Goal: Transaction & Acquisition: Purchase product/service

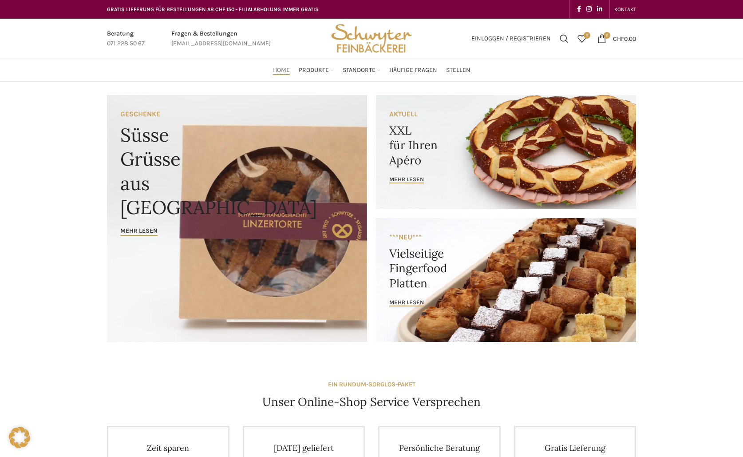
click at [426, 157] on link "Banner link" at bounding box center [506, 152] width 260 height 114
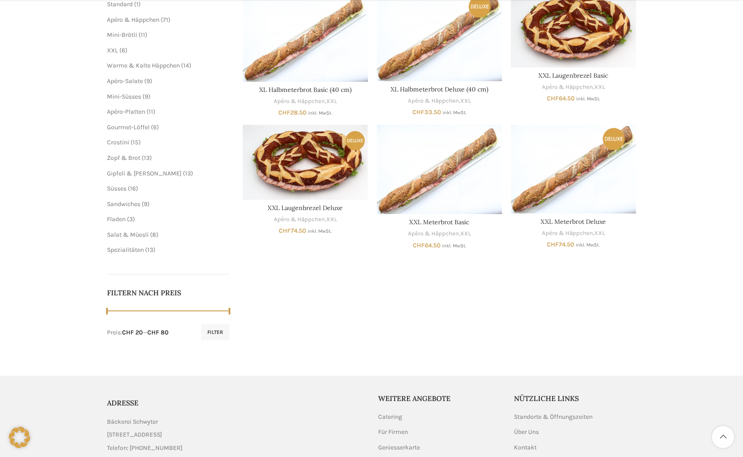
scroll to position [177, 0]
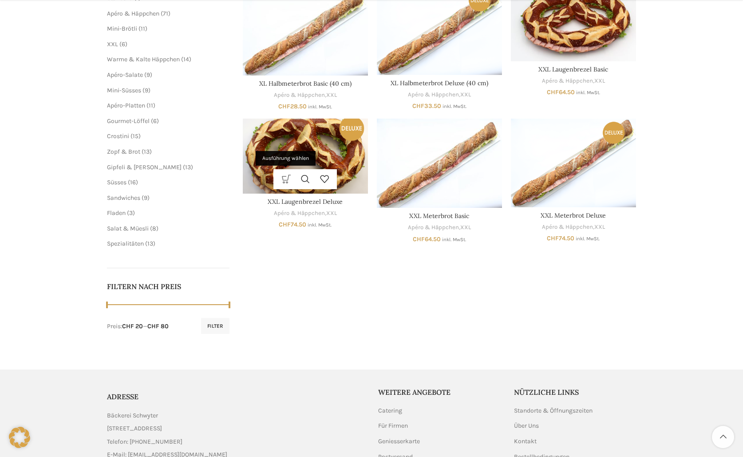
click at [278, 180] on link "Ausführung wählen" at bounding box center [285, 179] width 19 height 20
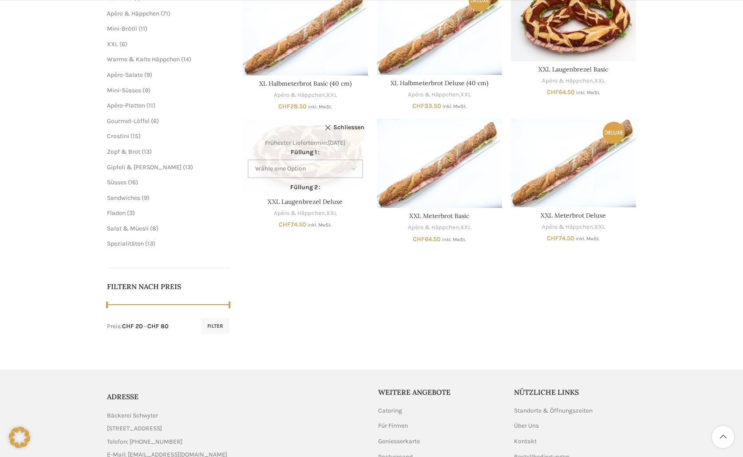
click at [354, 171] on select "Wähle eine Option Lachs (Deluxe) Roastbeef (Deluxe) Rohschinken (Deluxe) Mostbr…" at bounding box center [305, 168] width 115 height 19
click at [418, 310] on div "Startseite Apéro & Häppchen XXL Alle 6 Ergebnisse werden angezeigt Seitenleiste…" at bounding box center [440, 148] width 394 height 371
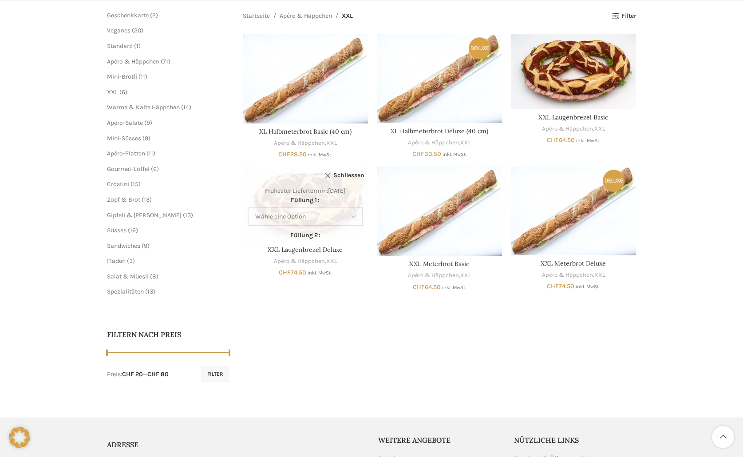
scroll to position [133, 0]
